Goal: Navigation & Orientation: Find specific page/section

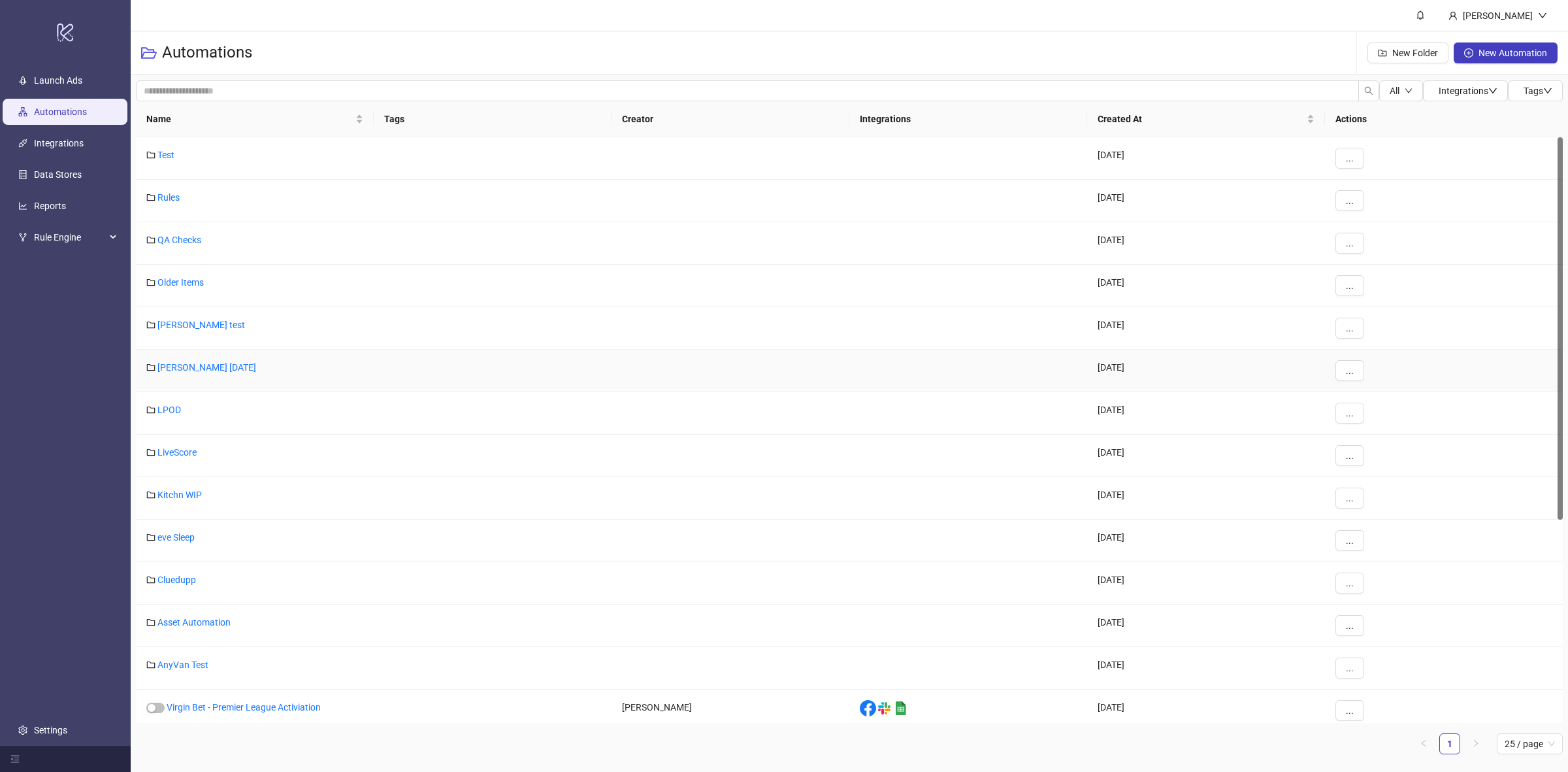
scroll to position [163, 0]
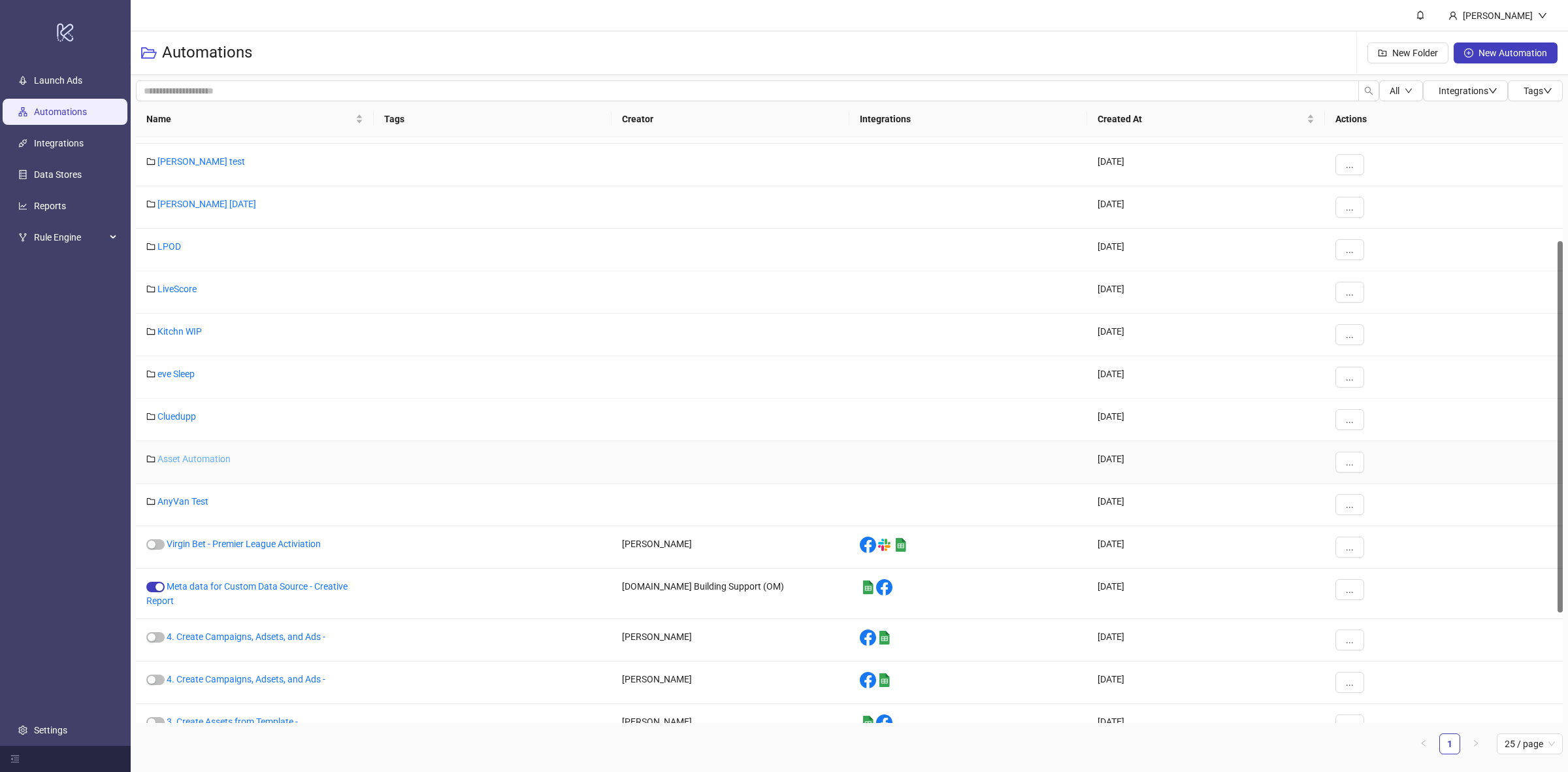
click at [216, 454] on link "Asset Automation" at bounding box center [194, 459] width 73 height 11
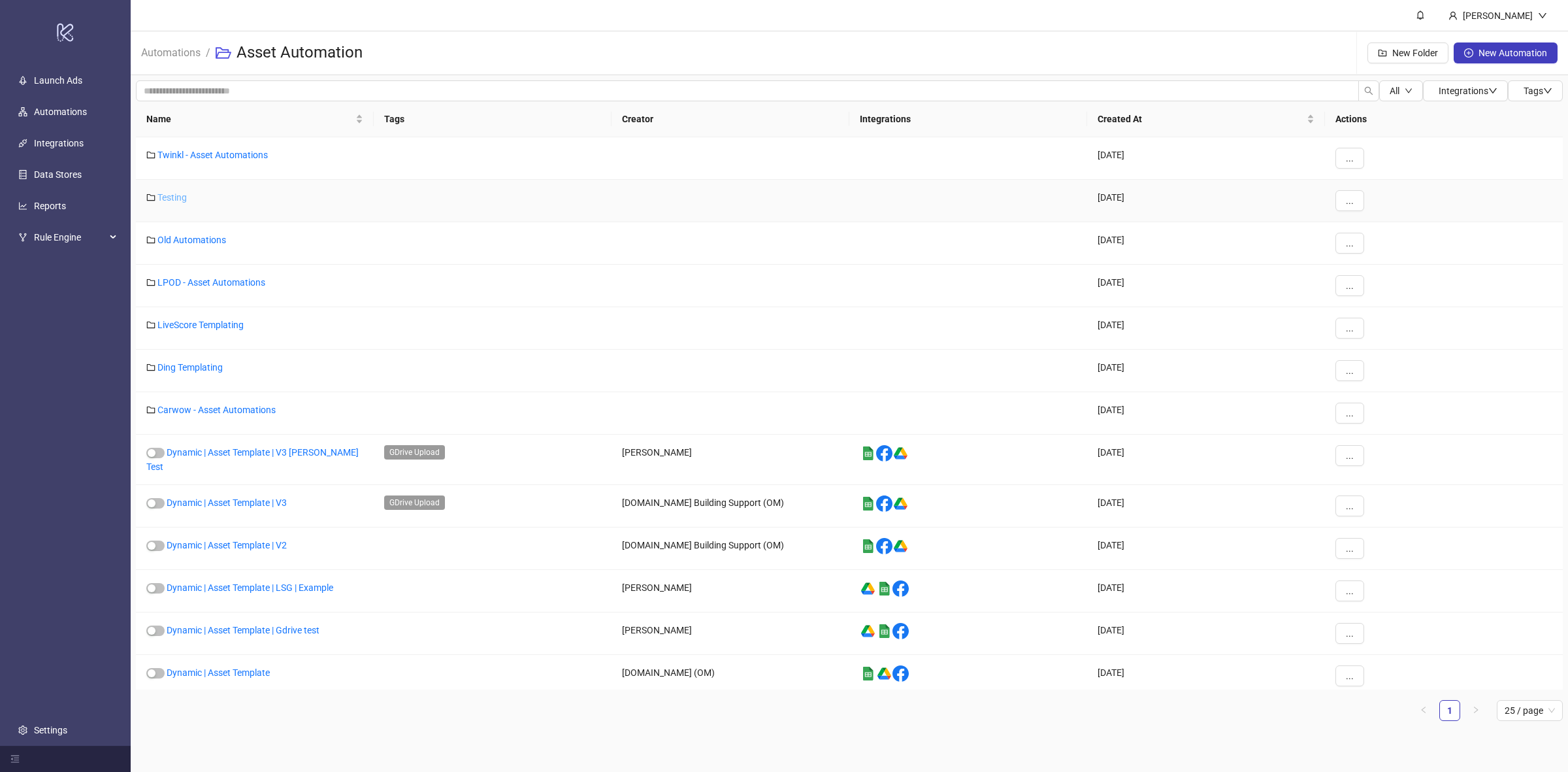
click at [172, 198] on link "Testing" at bounding box center [172, 197] width 29 height 11
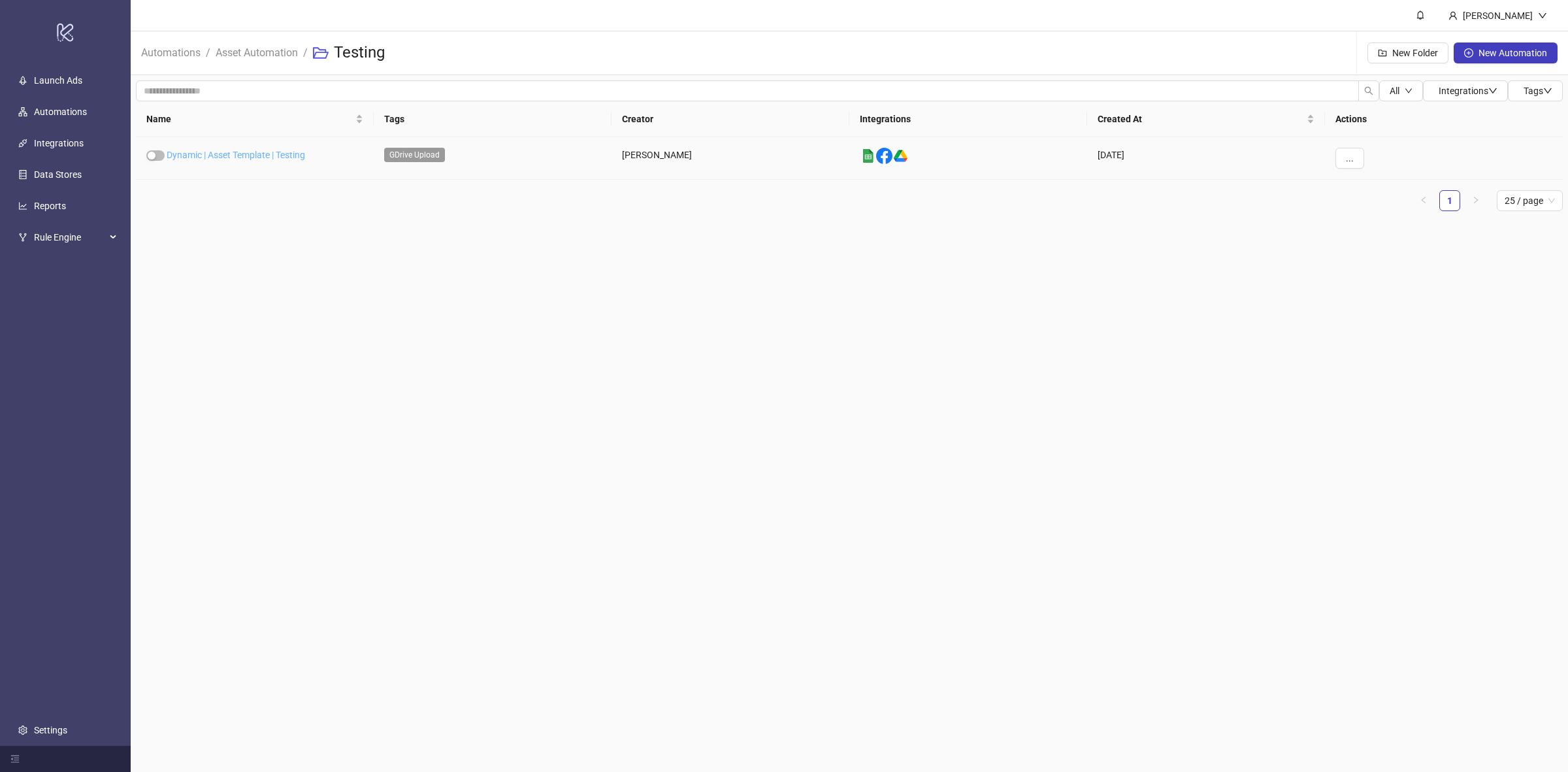
click at [276, 158] on link "Dynamic | Asset Template | Testing" at bounding box center [235, 154] width 138 height 11
